Goal: Find contact information: Find contact information

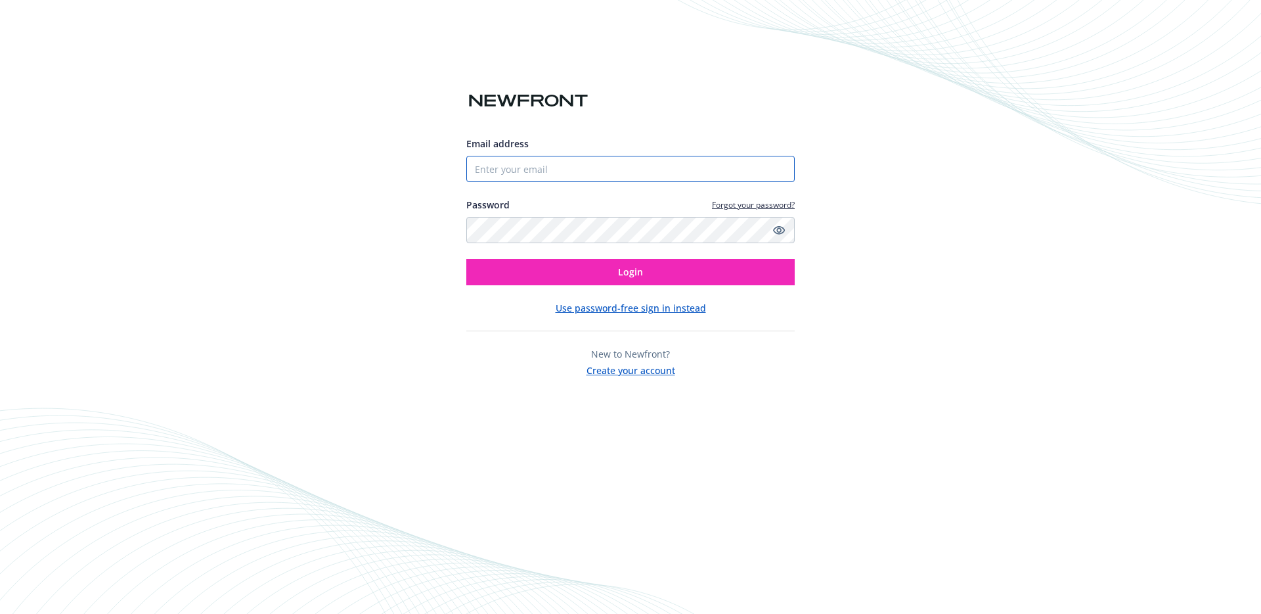
click at [534, 156] on input "Email address" at bounding box center [630, 169] width 329 height 26
click at [0, 613] on com-1password-button at bounding box center [0, 614] width 0 height 0
type input "[PERSON_NAME][EMAIL_ADDRESS][DOMAIN_NAME]"
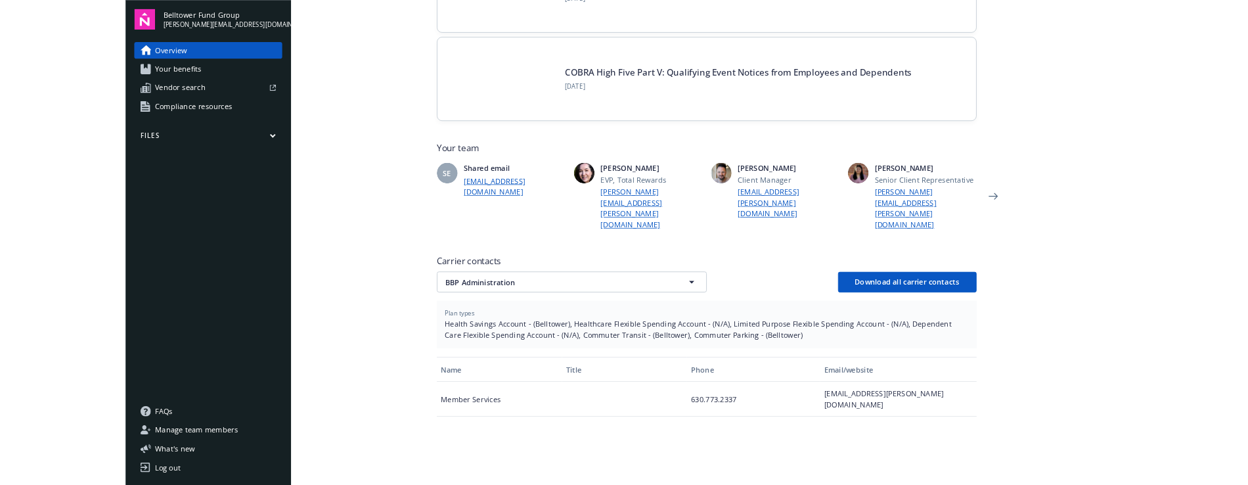
scroll to position [221, 0]
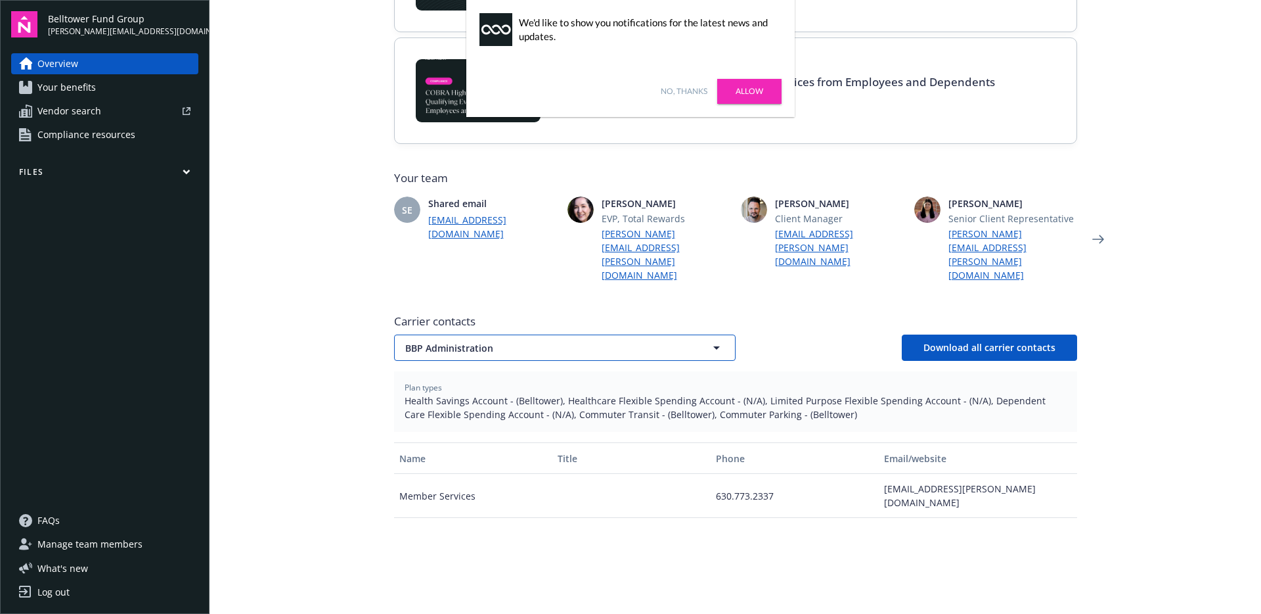
click at [517, 334] on button "BBP Administration" at bounding box center [565, 347] width 342 height 26
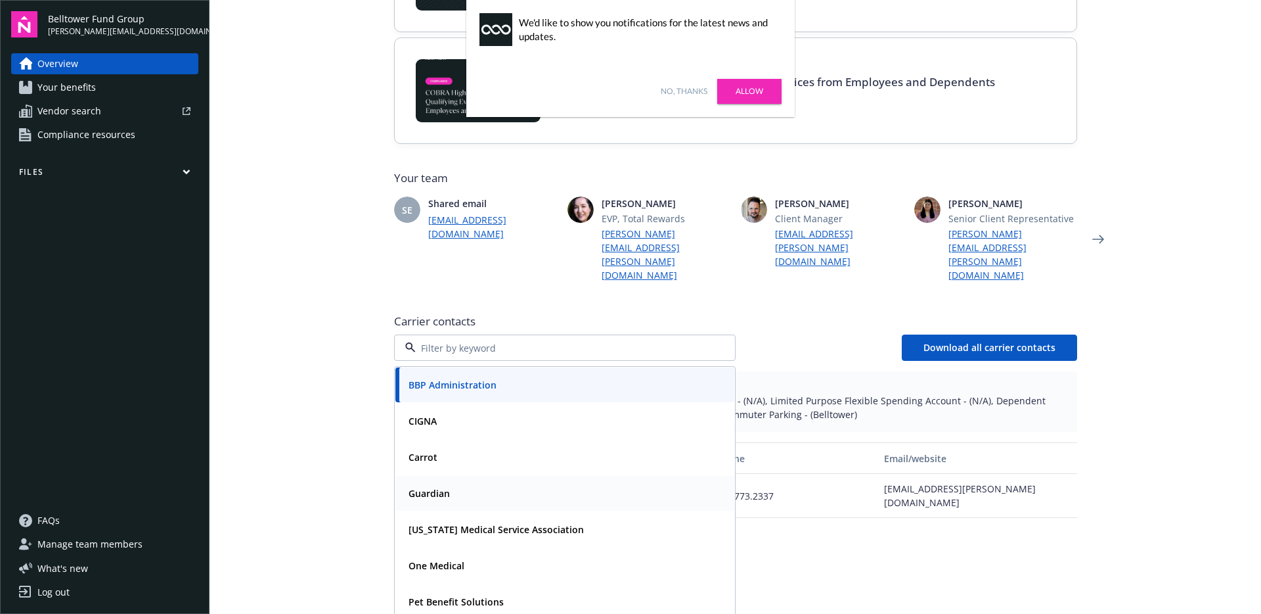
click at [452, 484] on div "Guardian" at bounding box center [564, 493] width 323 height 19
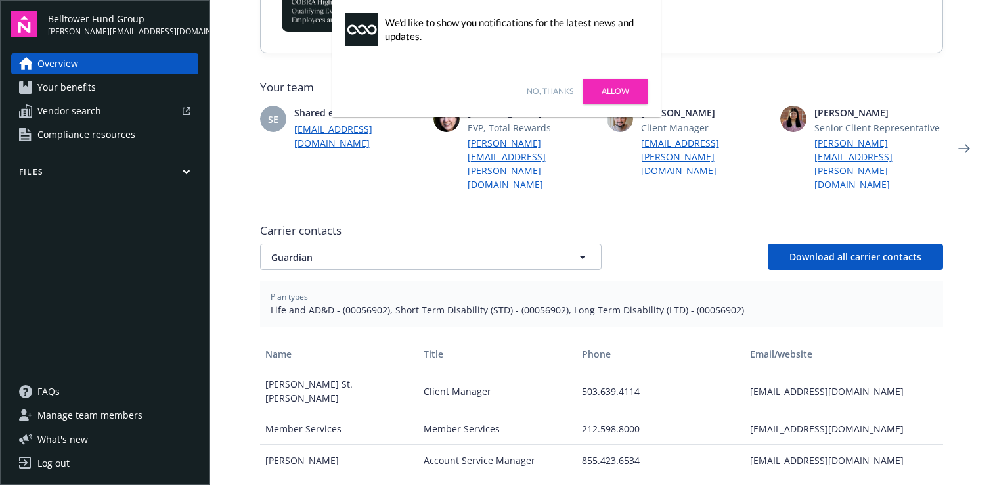
scroll to position [316, 0]
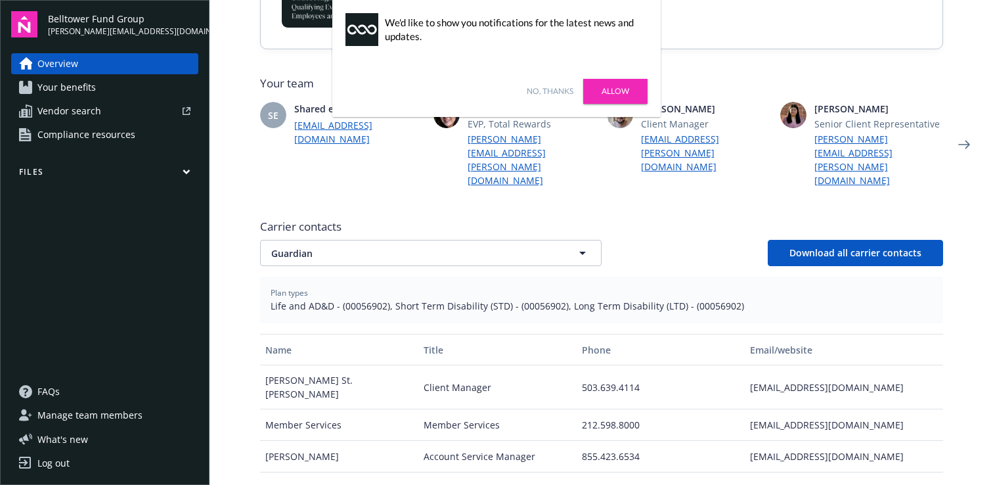
click at [783, 409] on div "[EMAIL_ADDRESS][DOMAIN_NAME]" at bounding box center [844, 425] width 198 height 32
copy div "[EMAIL_ADDRESS][DOMAIN_NAME]"
click at [792, 441] on div "[EMAIL_ADDRESS][DOMAIN_NAME]" at bounding box center [844, 457] width 198 height 32
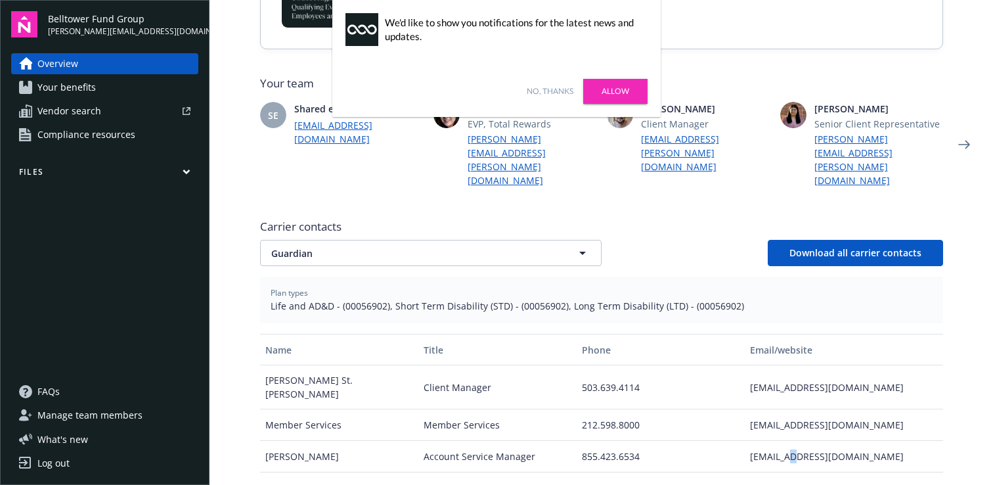
click at [792, 441] on div "[EMAIL_ADDRESS][DOMAIN_NAME]" at bounding box center [844, 457] width 198 height 32
copy div "[EMAIL_ADDRESS][DOMAIN_NAME]"
